Goal: Information Seeking & Learning: Check status

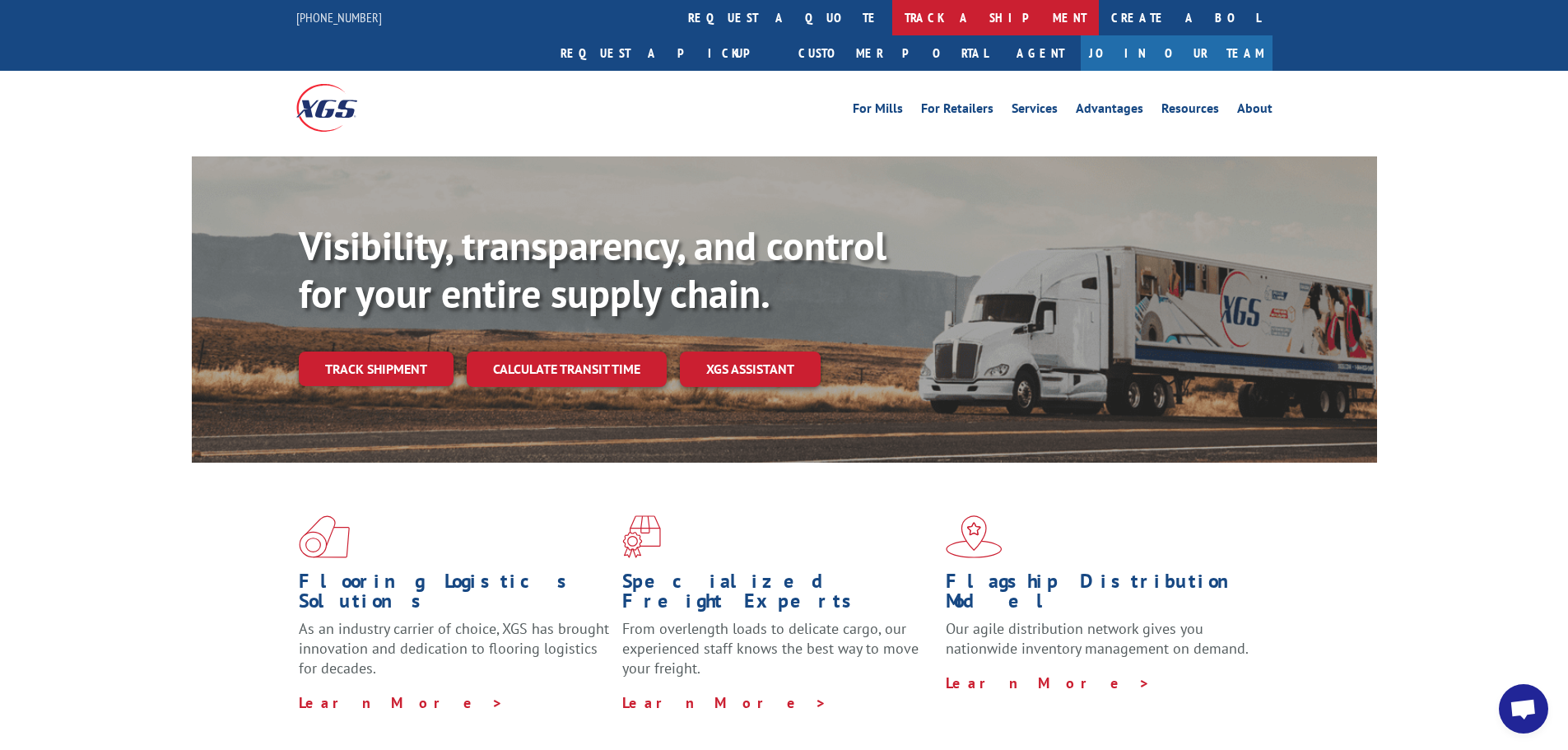
click at [893, 22] on link "track a shipment" at bounding box center [996, 17] width 207 height 36
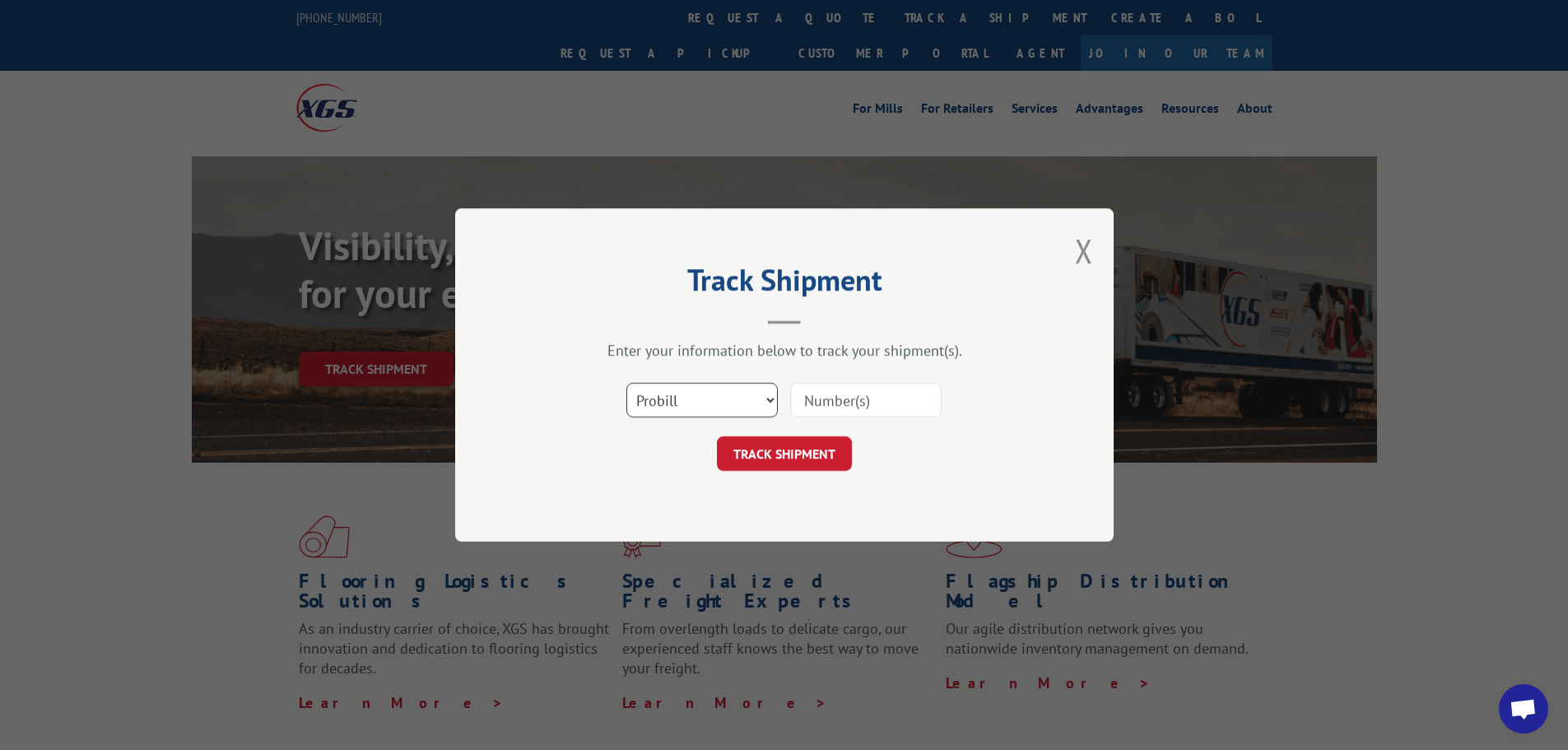
click at [706, 402] on select "Select category... Probill BOL PO" at bounding box center [702, 400] width 151 height 35
click at [627, 382] on select "Select category... Probill BOL PO" at bounding box center [702, 400] width 151 height 35
click at [852, 408] on input at bounding box center [866, 400] width 151 height 35
click at [809, 398] on input at bounding box center [866, 400] width 151 height 35
paste input "17261569"
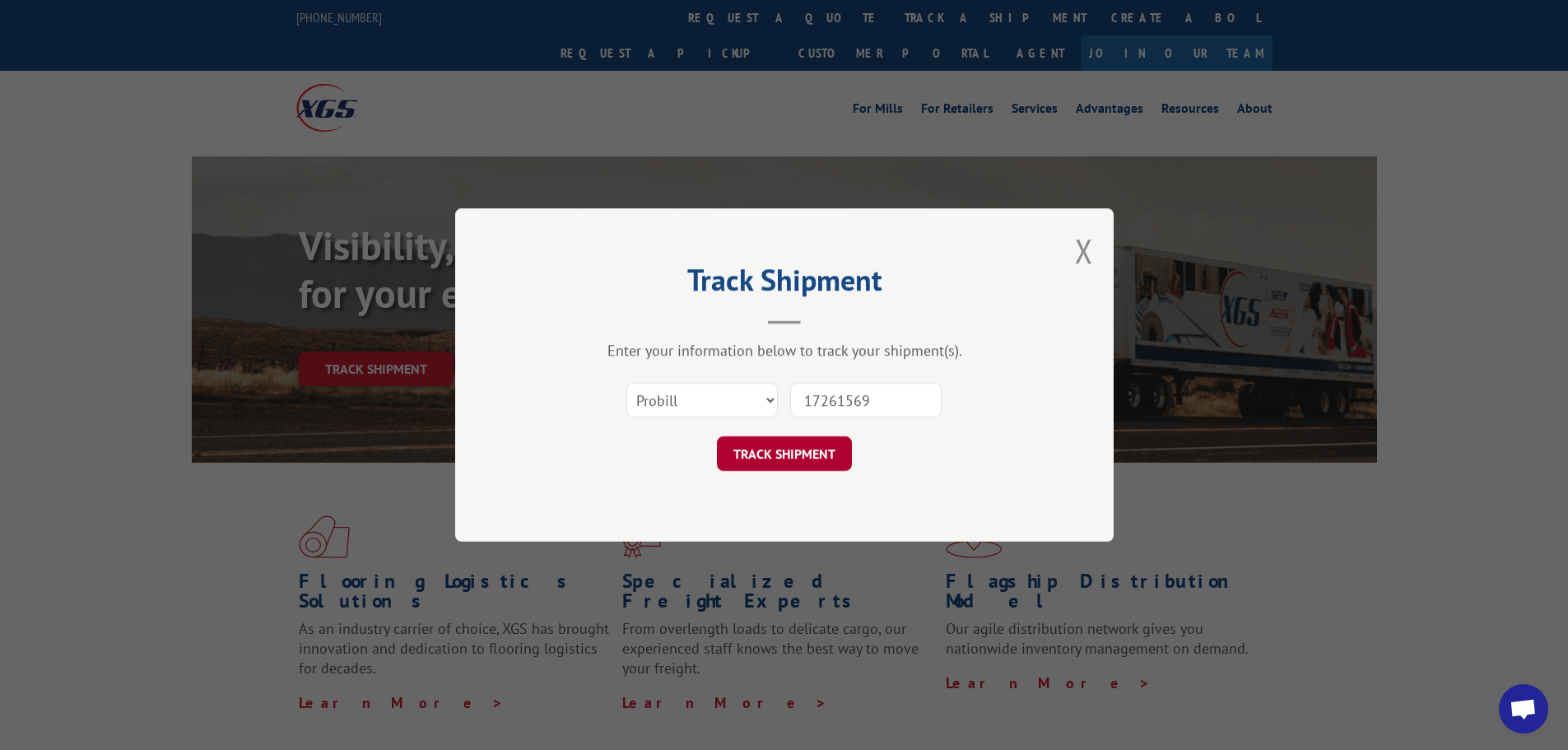
type input "17261569"
click at [780, 442] on button "TRACK SHIPMENT" at bounding box center [784, 454] width 135 height 35
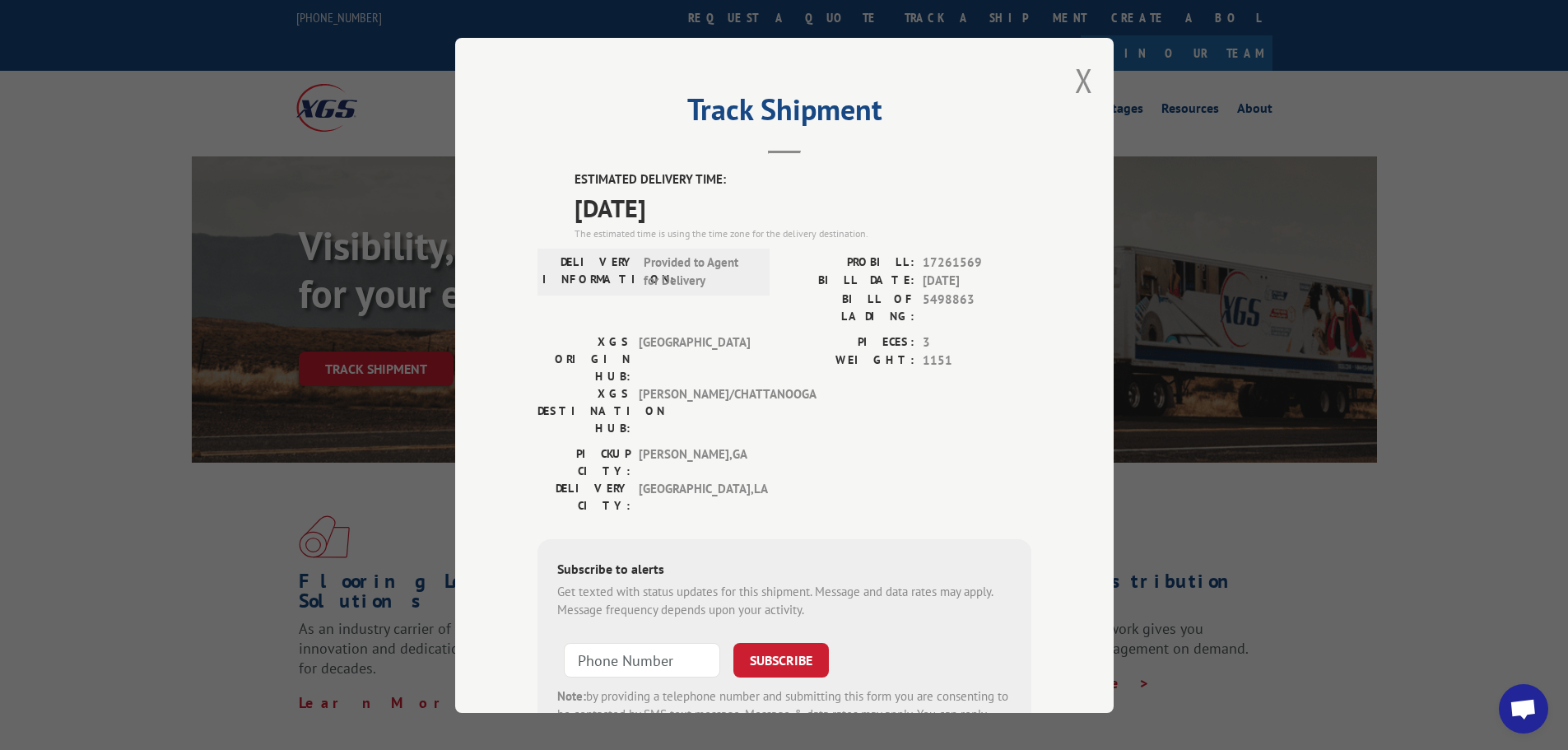
drag, startPoint x: 570, startPoint y: 178, endPoint x: 815, endPoint y: 205, distance: 246.5
click at [815, 205] on div "ESTIMATED DELIVERY TIME: [DATE] The estimated time is using the time zone for t…" at bounding box center [803, 205] width 457 height 70
click at [834, 206] on span "[DATE]" at bounding box center [803, 207] width 457 height 37
drag, startPoint x: 569, startPoint y: 180, endPoint x: 757, endPoint y: 216, distance: 191.4
click at [757, 216] on div "ESTIMATED DELIVERY TIME: [DATE] The estimated time is using the time zone for t…" at bounding box center [803, 205] width 457 height 70
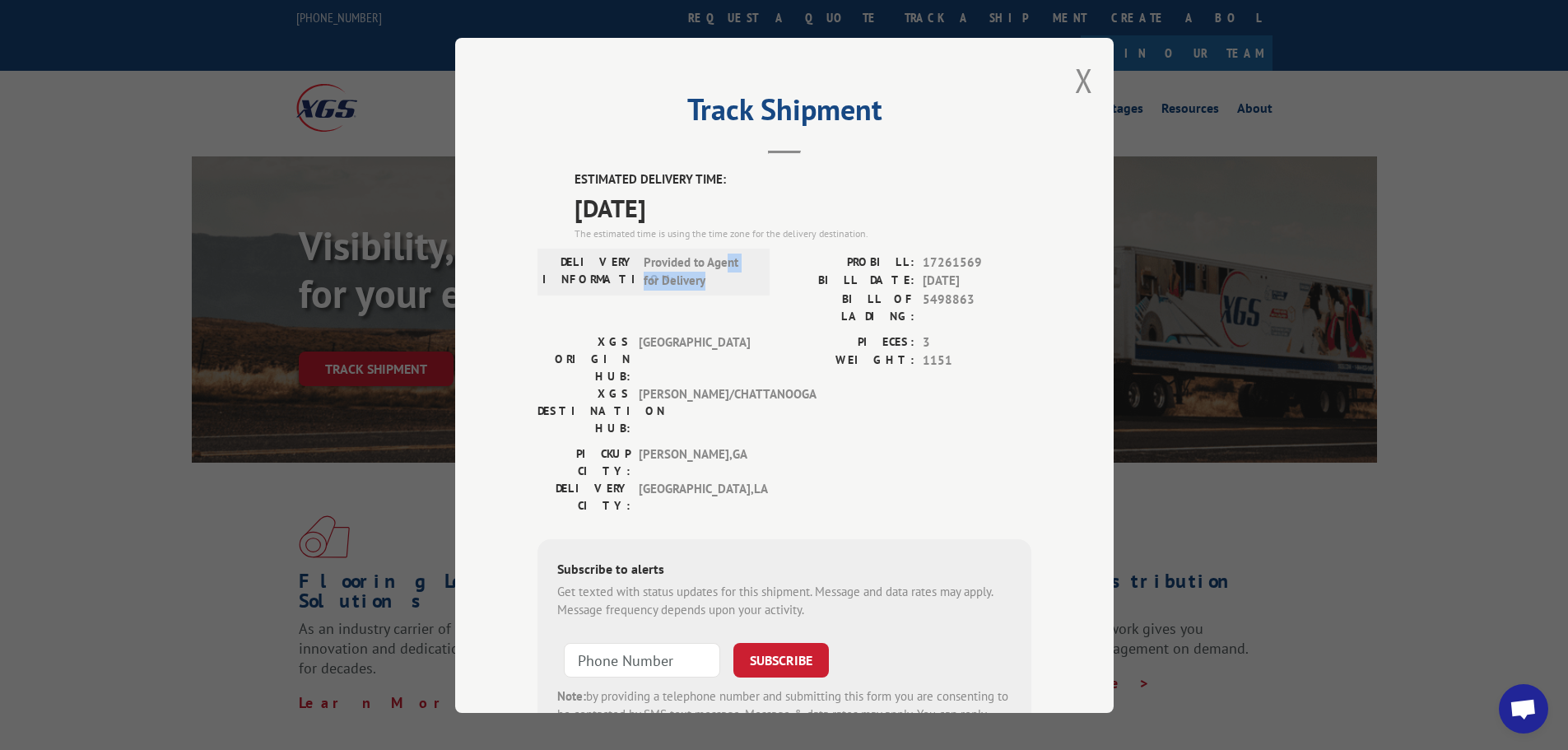
drag, startPoint x: 726, startPoint y: 273, endPoint x: 679, endPoint y: 254, distance: 50.7
click at [711, 264] on span "Provided to Agent for Delivery" at bounding box center [700, 271] width 111 height 37
drag, startPoint x: 566, startPoint y: 208, endPoint x: 758, endPoint y: 211, distance: 192.0
click at [754, 211] on div "ESTIMATED DELIVERY TIME: [DATE] The estimated time is using the time zone for t…" at bounding box center [785, 466] width 494 height 592
click at [793, 209] on span "[DATE]" at bounding box center [803, 207] width 457 height 37
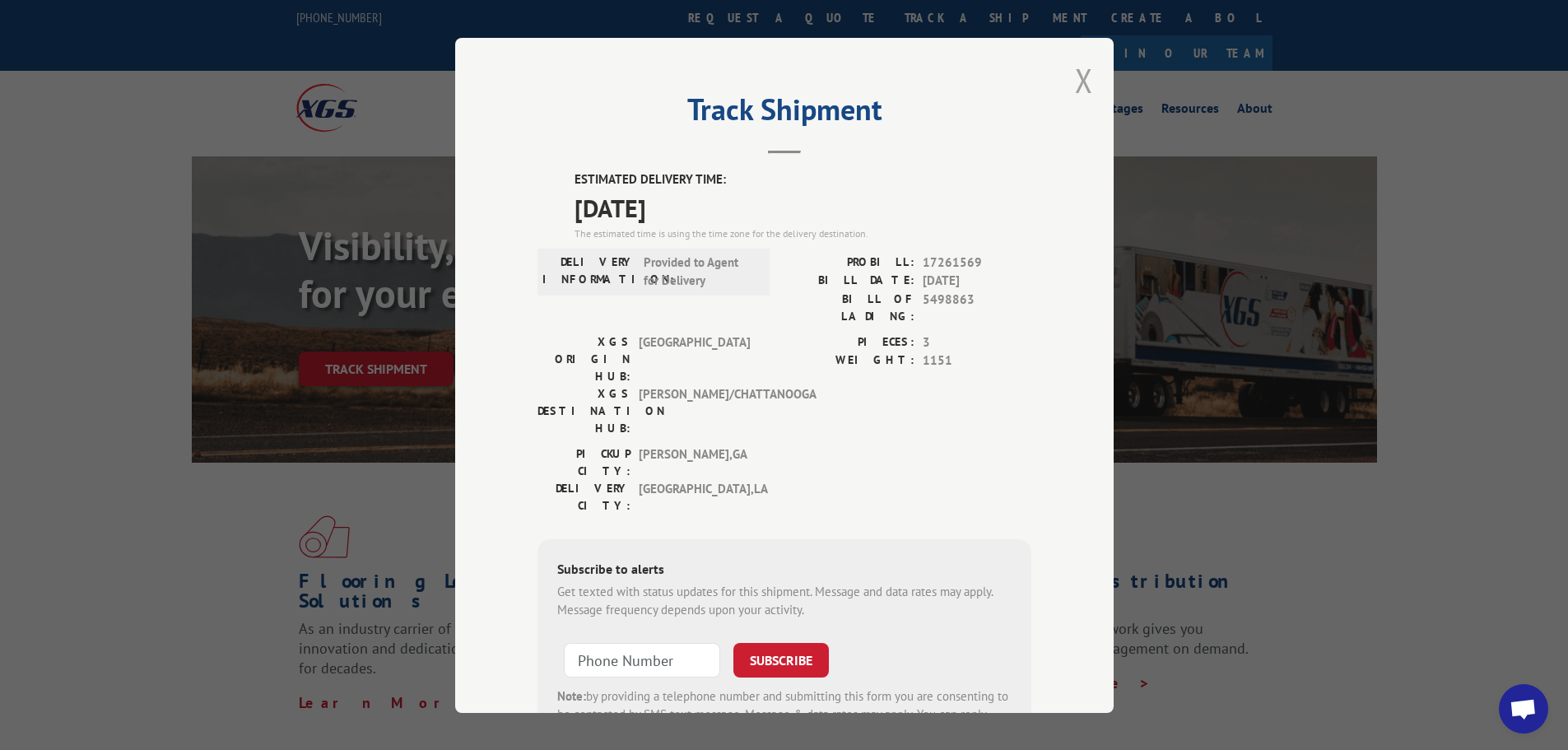
click at [1084, 74] on button "Close modal" at bounding box center [1084, 80] width 18 height 43
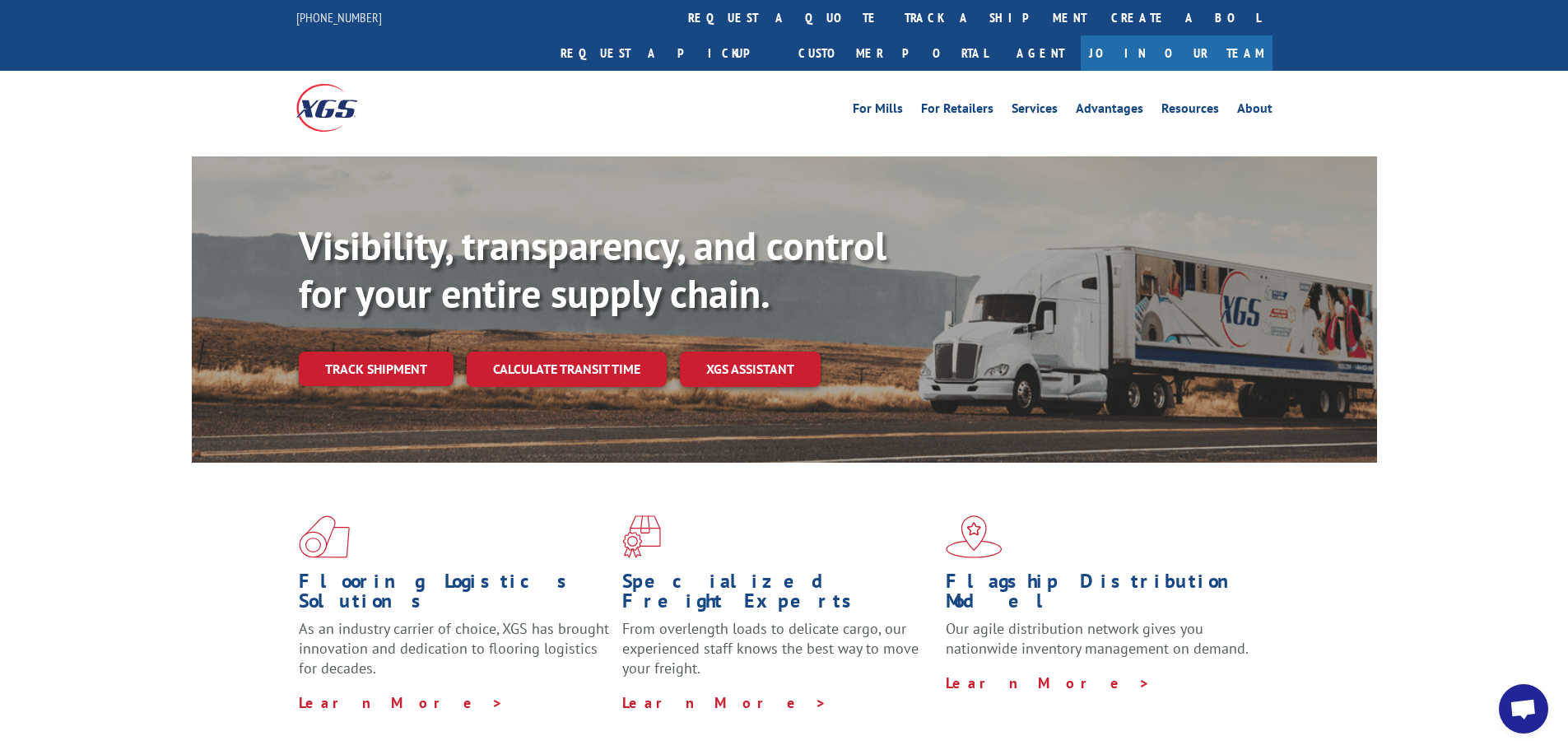
click at [166, 167] on div "Visibility, transparency, and control for your entire supply chain. Track shipm…" at bounding box center [784, 325] width 1568 height 338
click at [893, 23] on link "track a shipment" at bounding box center [996, 17] width 207 height 36
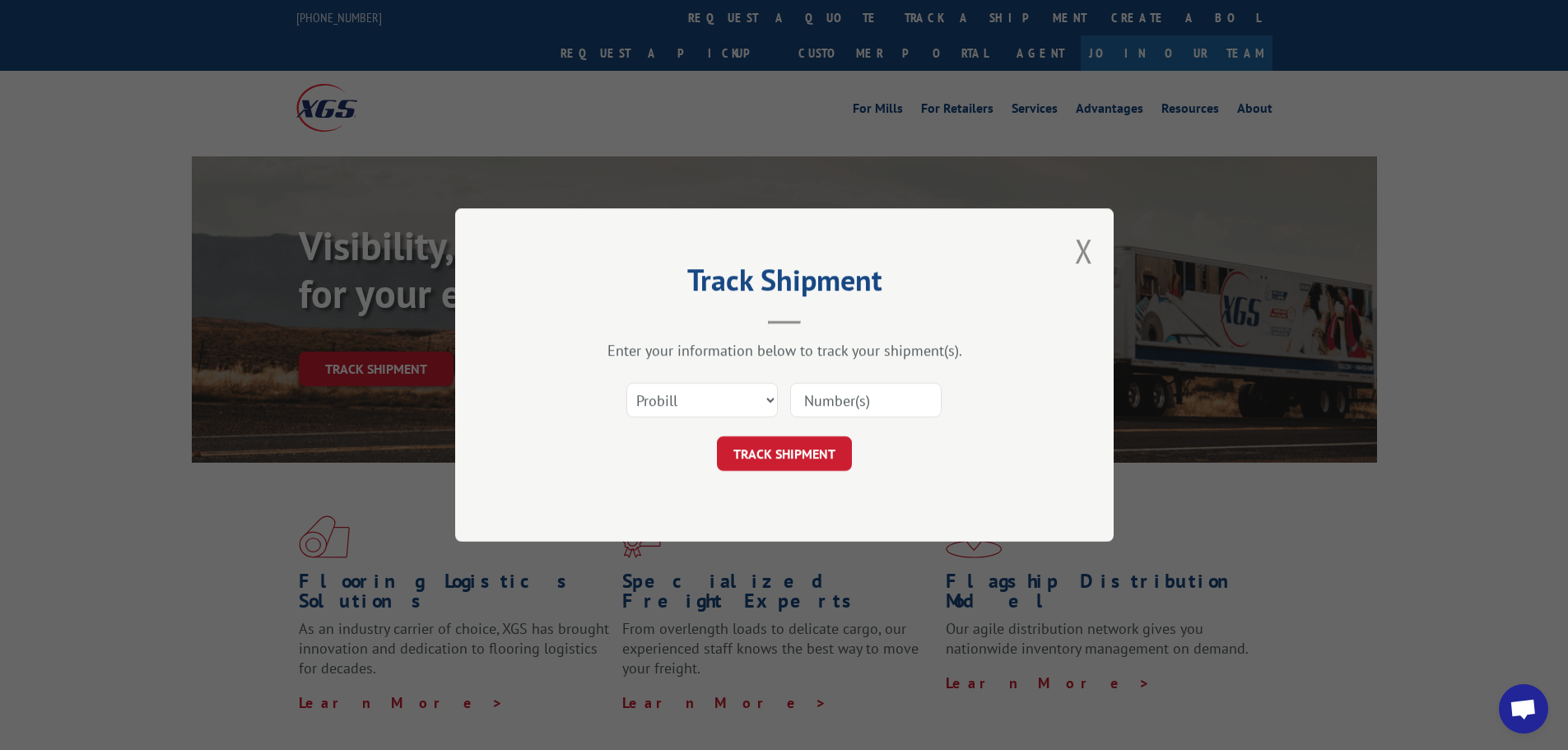
click at [821, 401] on input at bounding box center [866, 400] width 151 height 35
